Goal: Navigation & Orientation: Find specific page/section

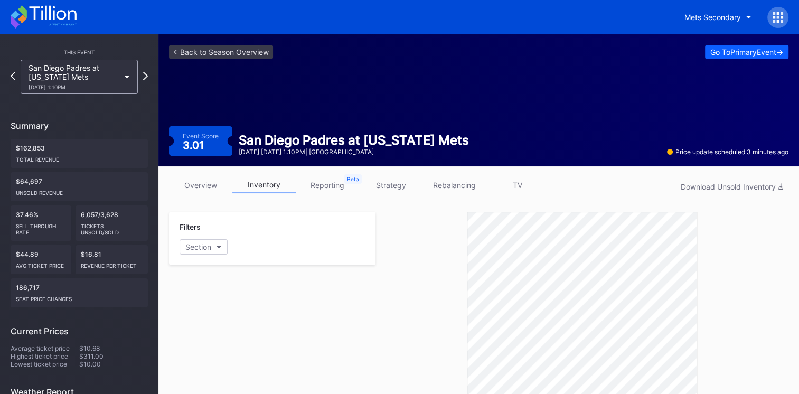
click at [70, 14] on icon at bounding box center [44, 16] width 66 height 23
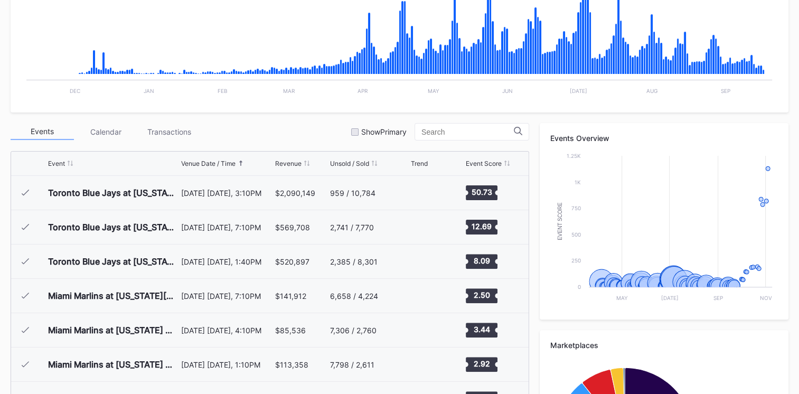
scroll to position [2575, 0]
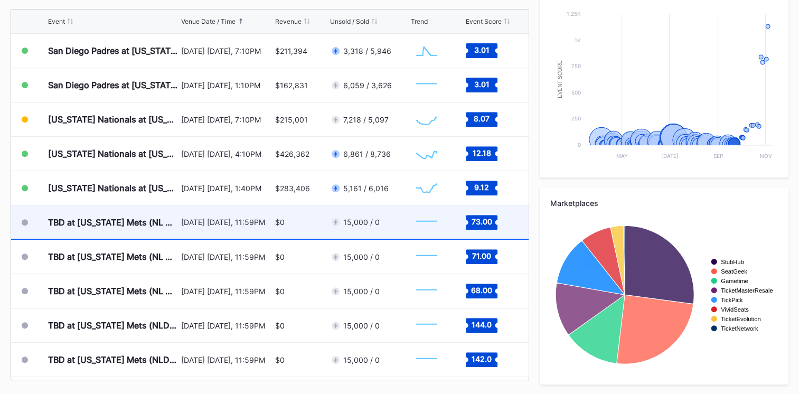
click at [246, 225] on div "[DATE] [DATE], 11:59PM" at bounding box center [226, 222] width 91 height 9
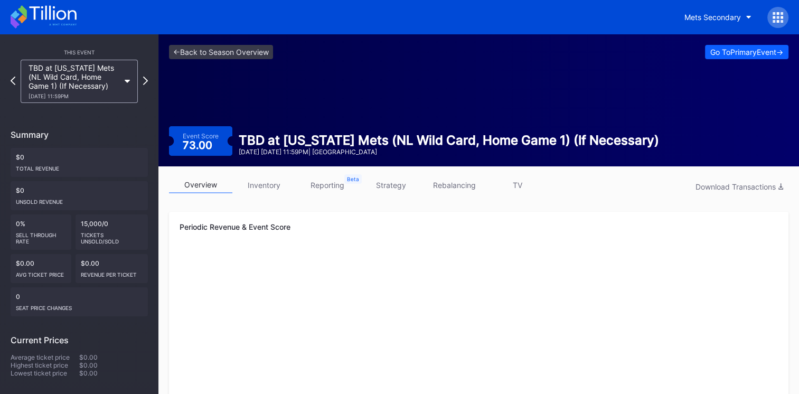
click at [389, 185] on link "strategy" at bounding box center [390, 185] width 63 height 16
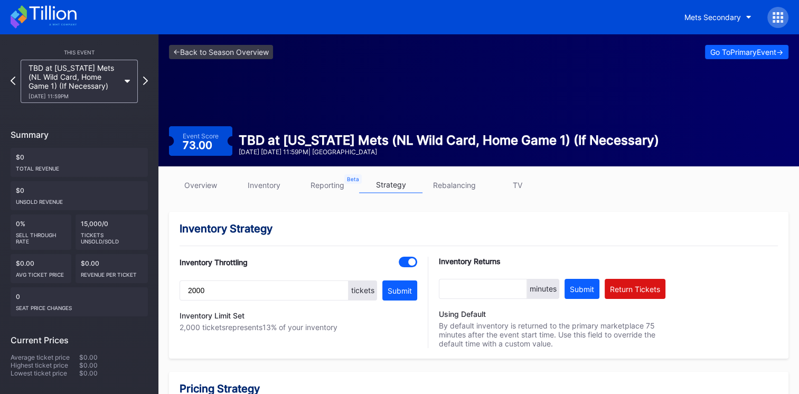
click at [60, 12] on icon at bounding box center [44, 16] width 66 height 23
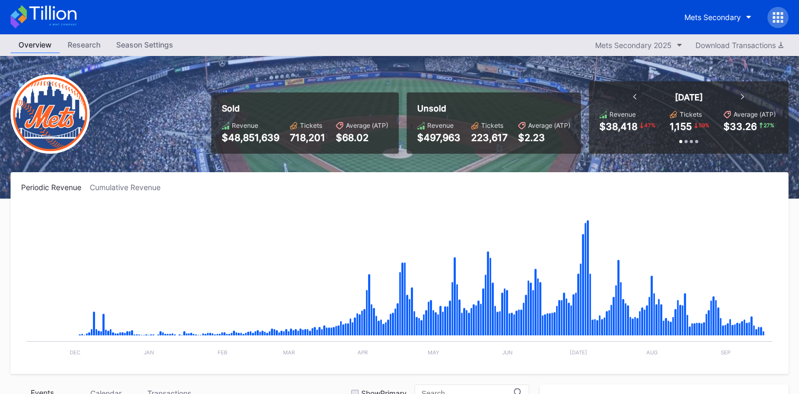
scroll to position [2575, 0]
